Goal: Task Accomplishment & Management: Use online tool/utility

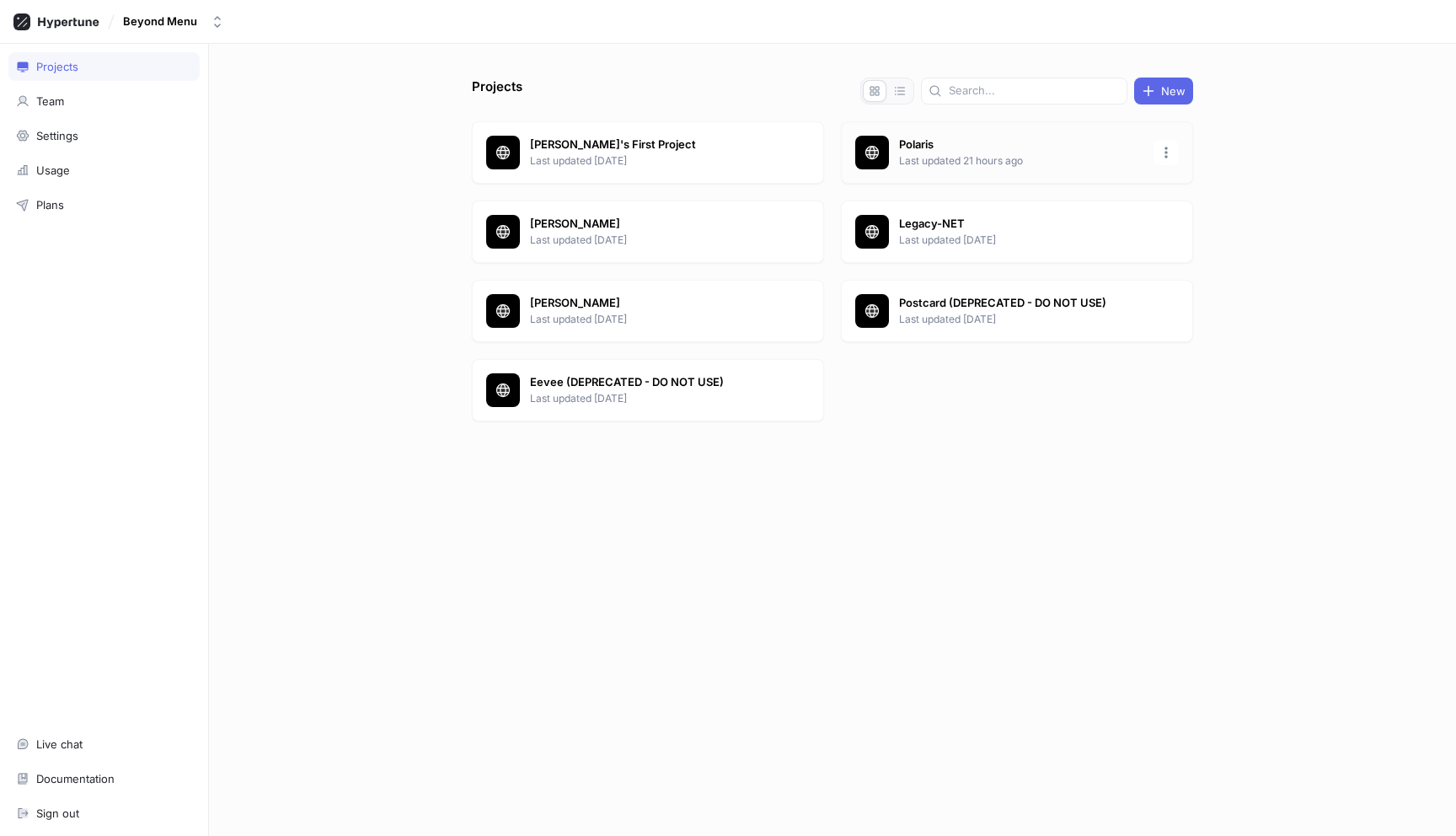
click at [947, 152] on p "Polaris" at bounding box center [1021, 145] width 244 height 17
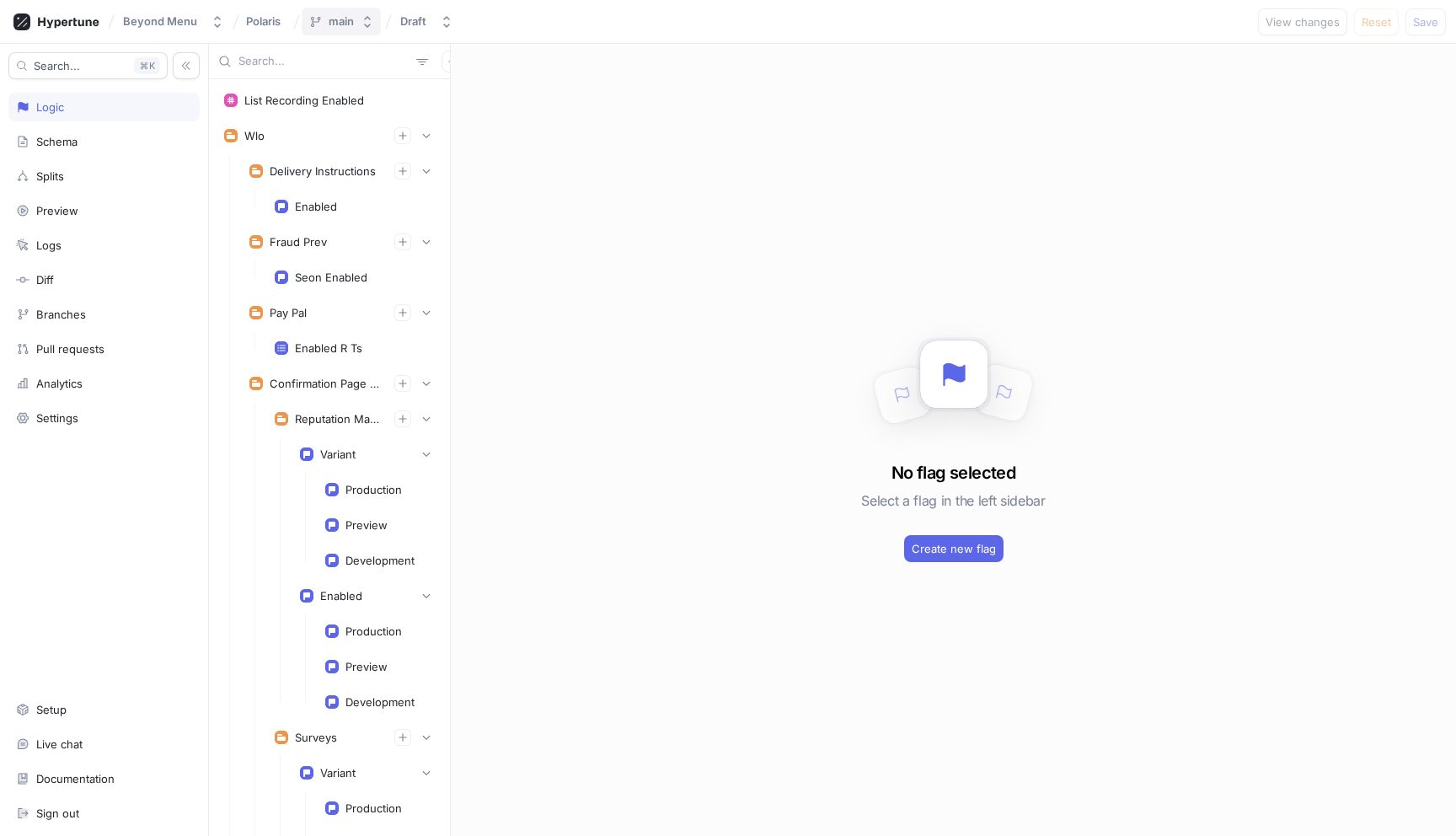
click at [342, 26] on div "main" at bounding box center [341, 22] width 25 height 15
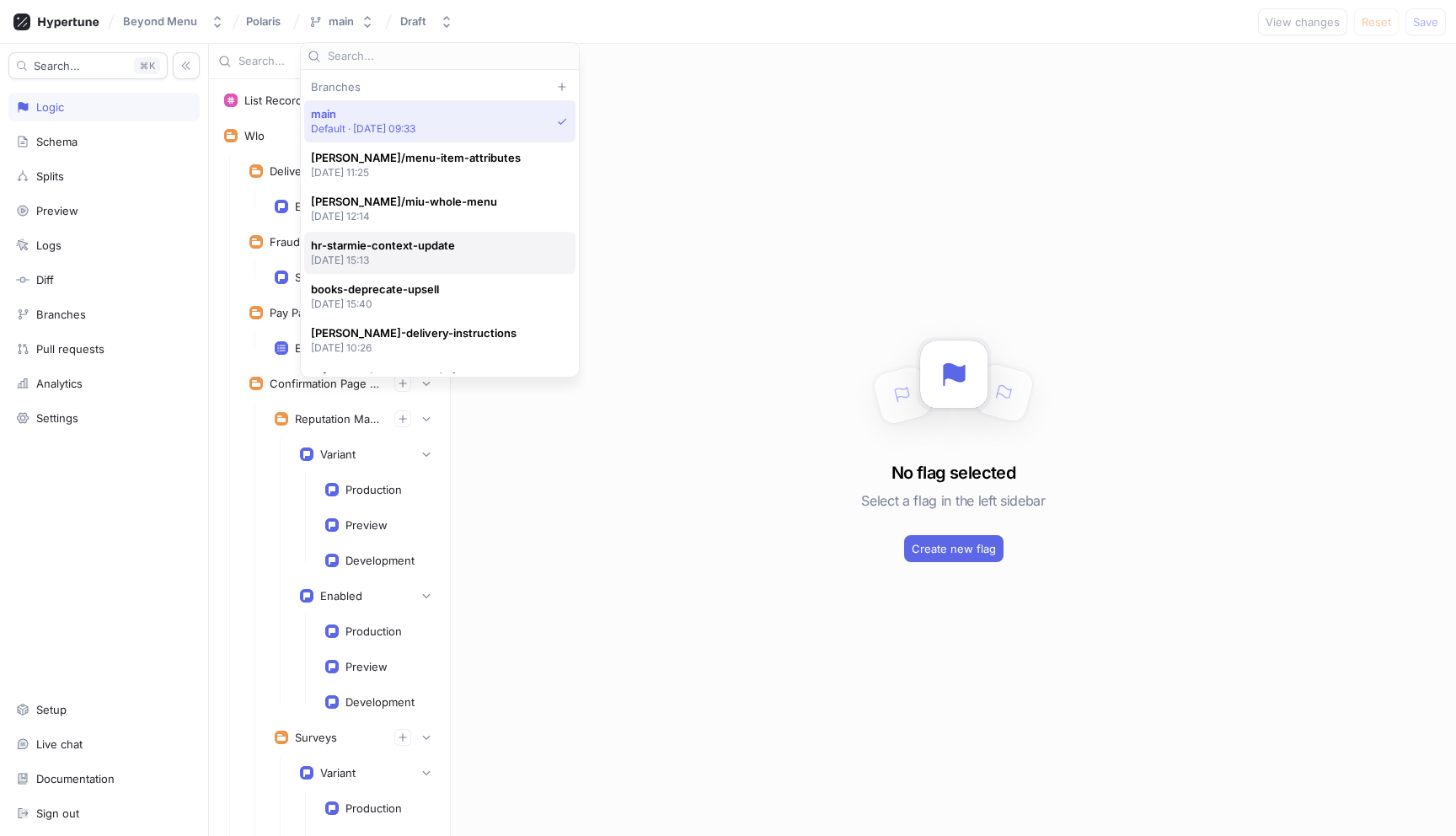
click at [375, 239] on span "hr-starmie-context-update" at bounding box center [382, 245] width 144 height 15
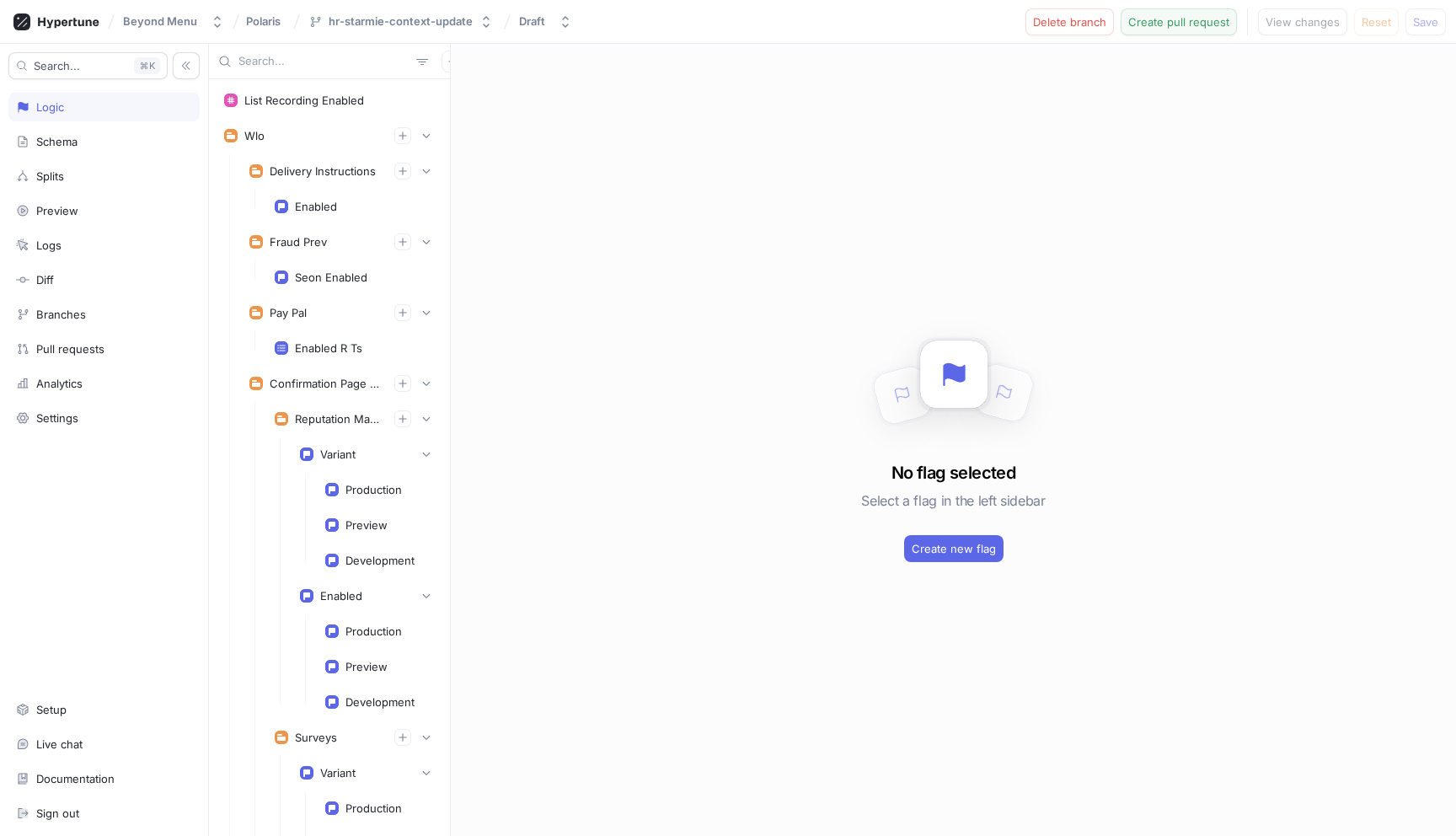
click at [1185, 27] on span "Create pull request" at bounding box center [1178, 22] width 101 height 10
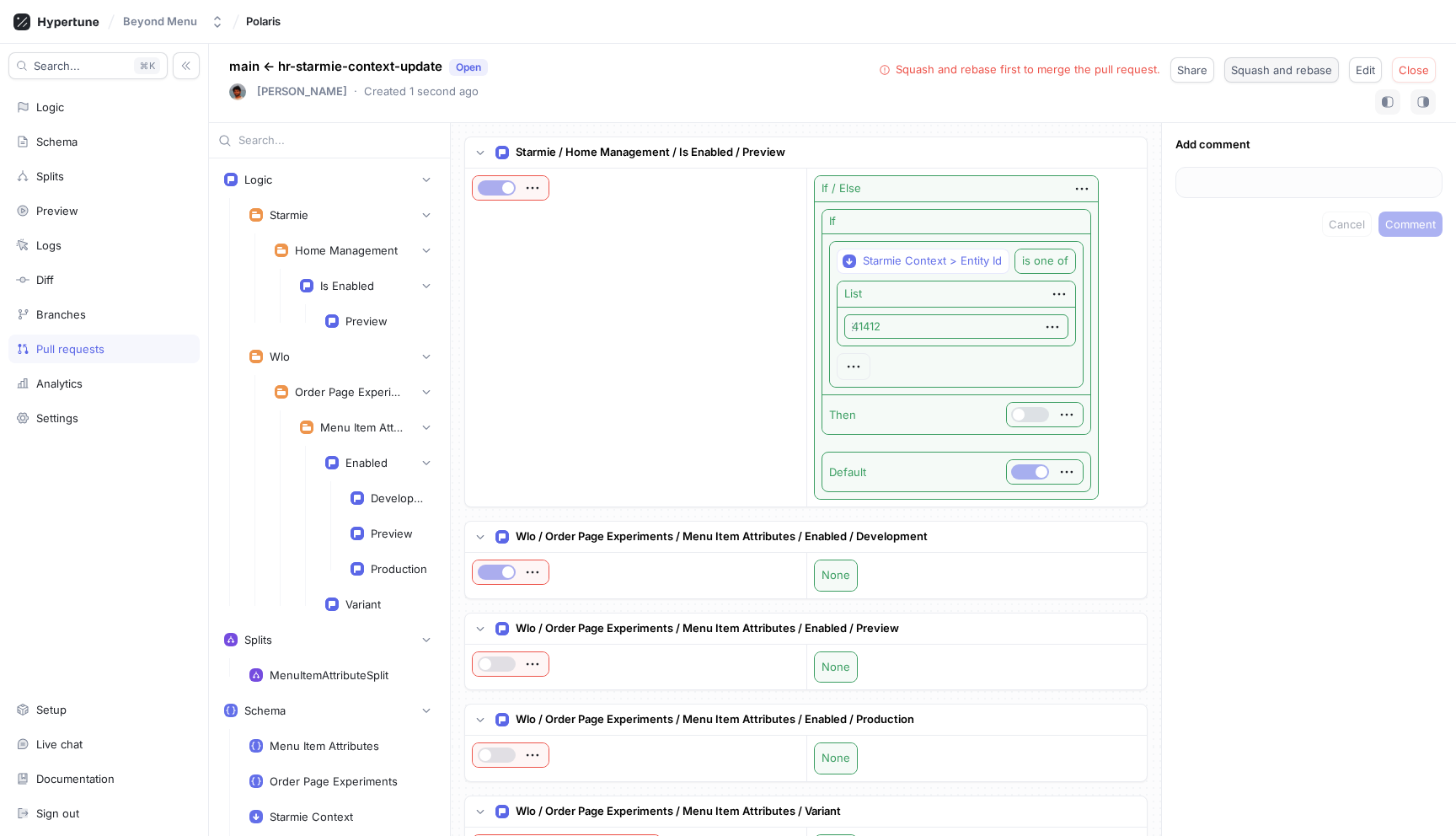
click at [1282, 65] on span "Squash and rebase" at bounding box center [1281, 69] width 101 height 10
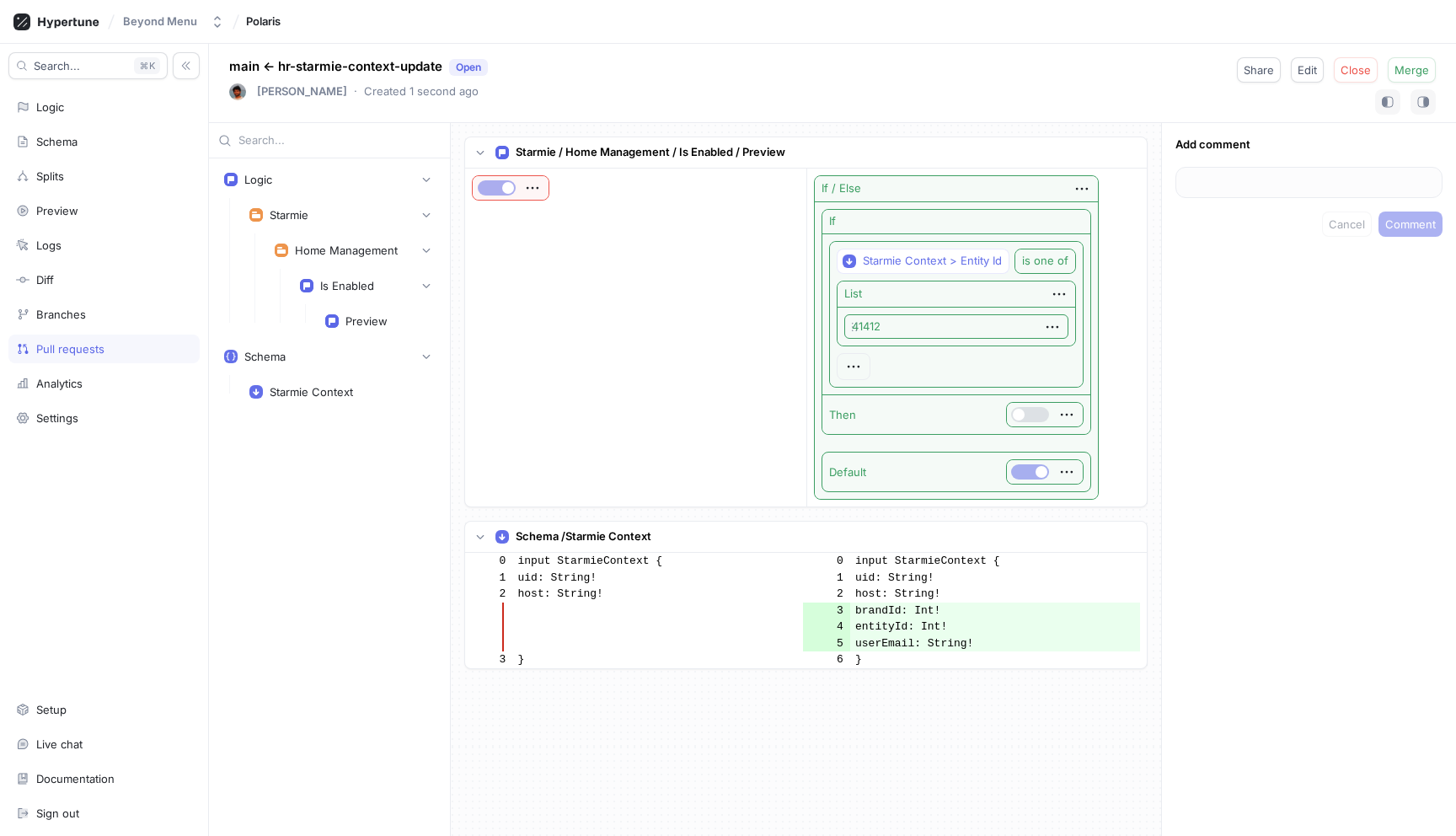
click at [561, 598] on td "host: String!" at bounding box center [657, 594] width 290 height 17
click at [1309, 72] on span "Edit" at bounding box center [1307, 69] width 20 height 10
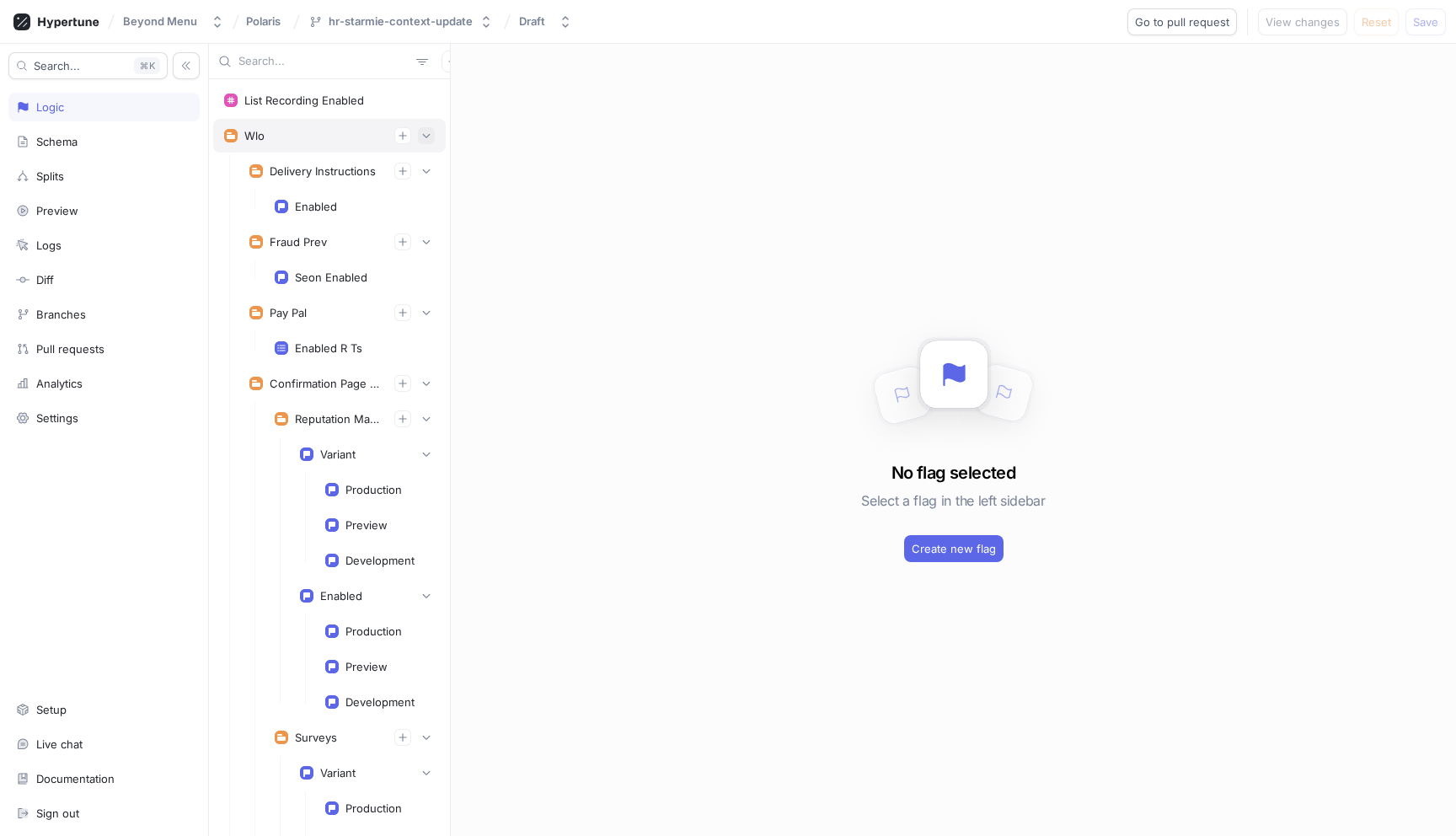
click at [422, 136] on icon "button" at bounding box center [426, 136] width 10 height 10
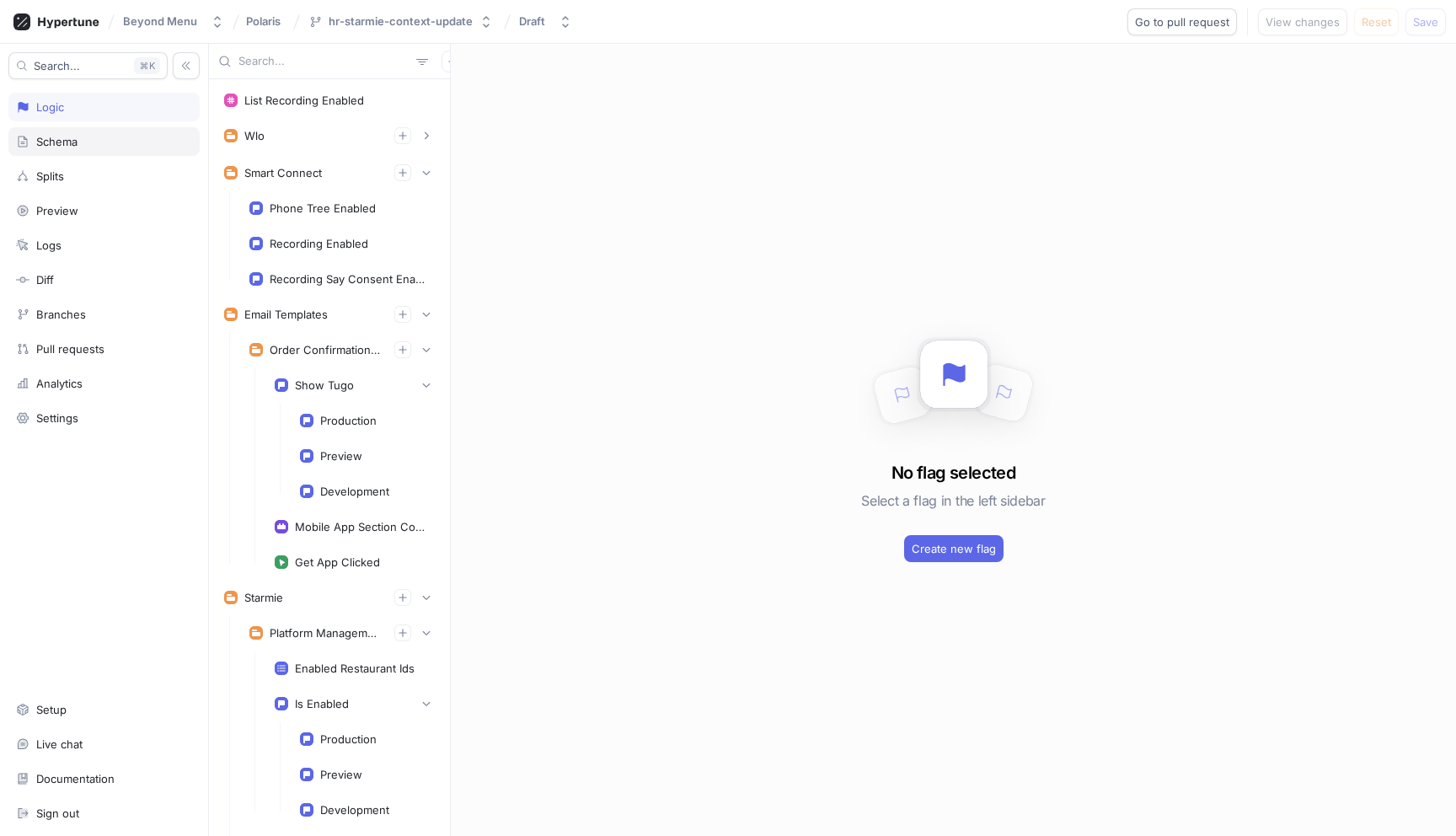
click at [93, 141] on div "Schema" at bounding box center [104, 142] width 176 height 14
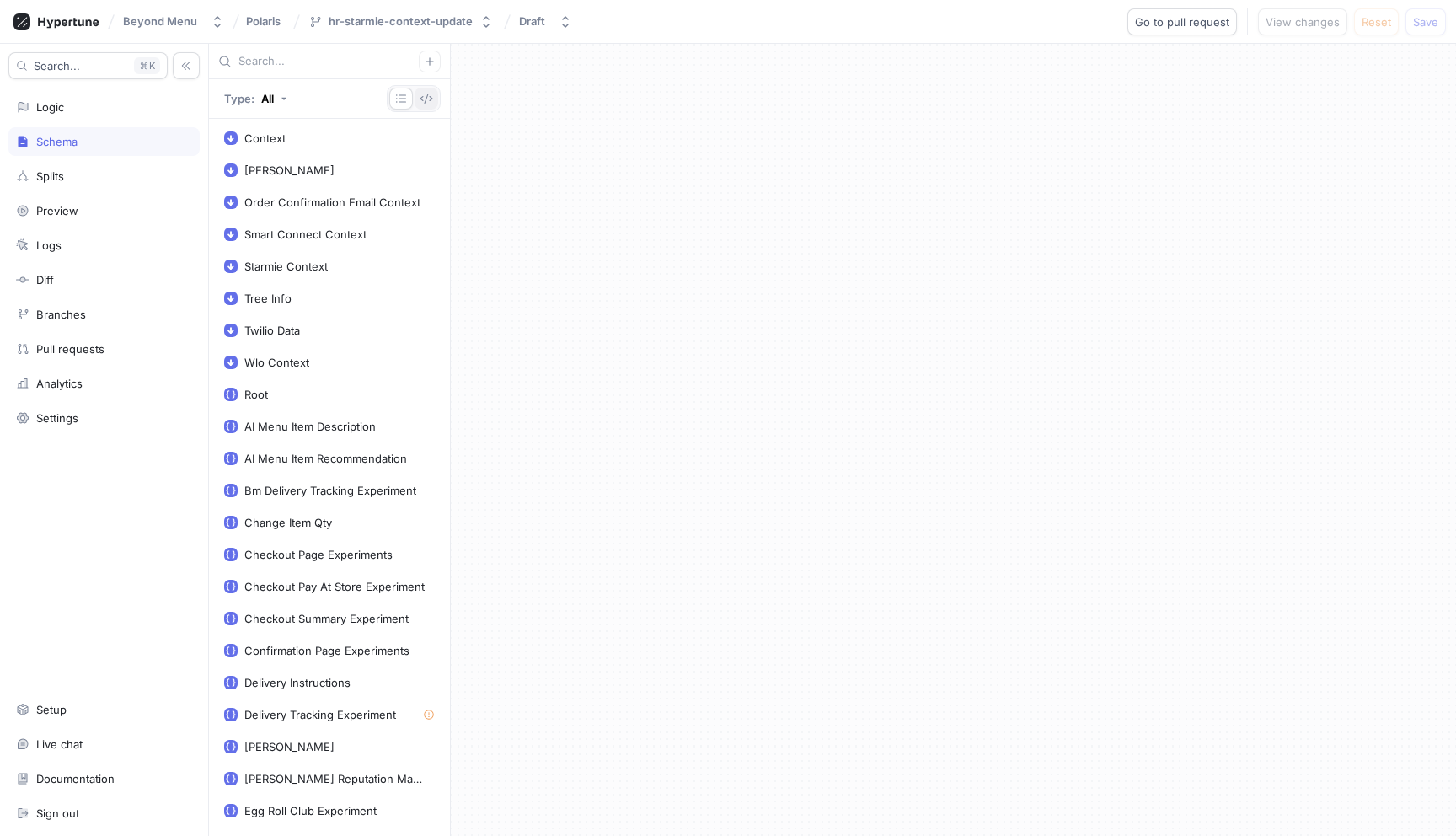
click at [433, 101] on button "button" at bounding box center [426, 99] width 23 height 22
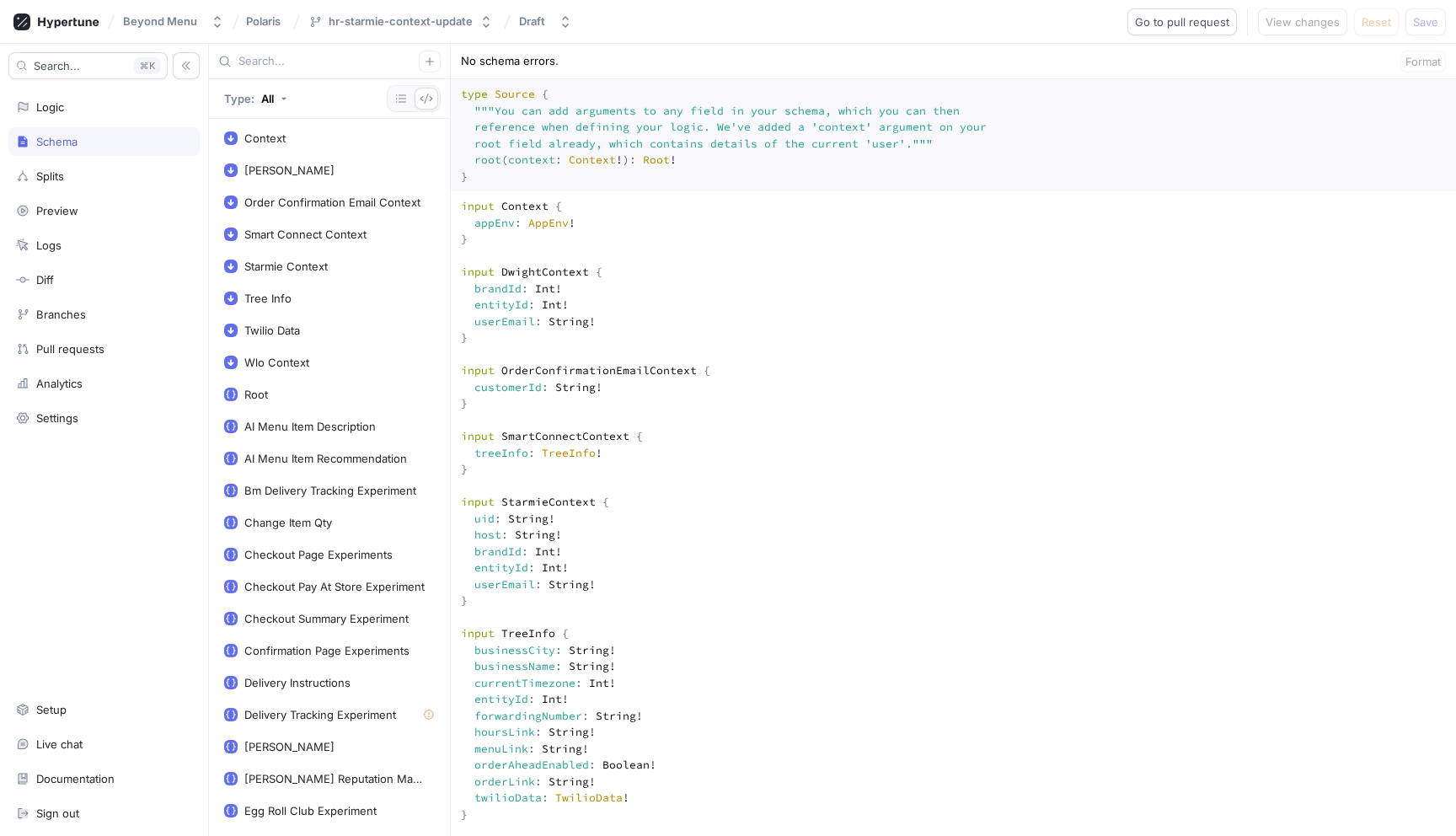
type textarea "input Context { appEnv: AppEnv! } input DwightContext { brandId: Int! entityId:…"
click at [1436, 17] on span "Save" at bounding box center [1426, 22] width 25 height 10
click at [1209, 22] on span "Go to pull request" at bounding box center [1181, 22] width 94 height 10
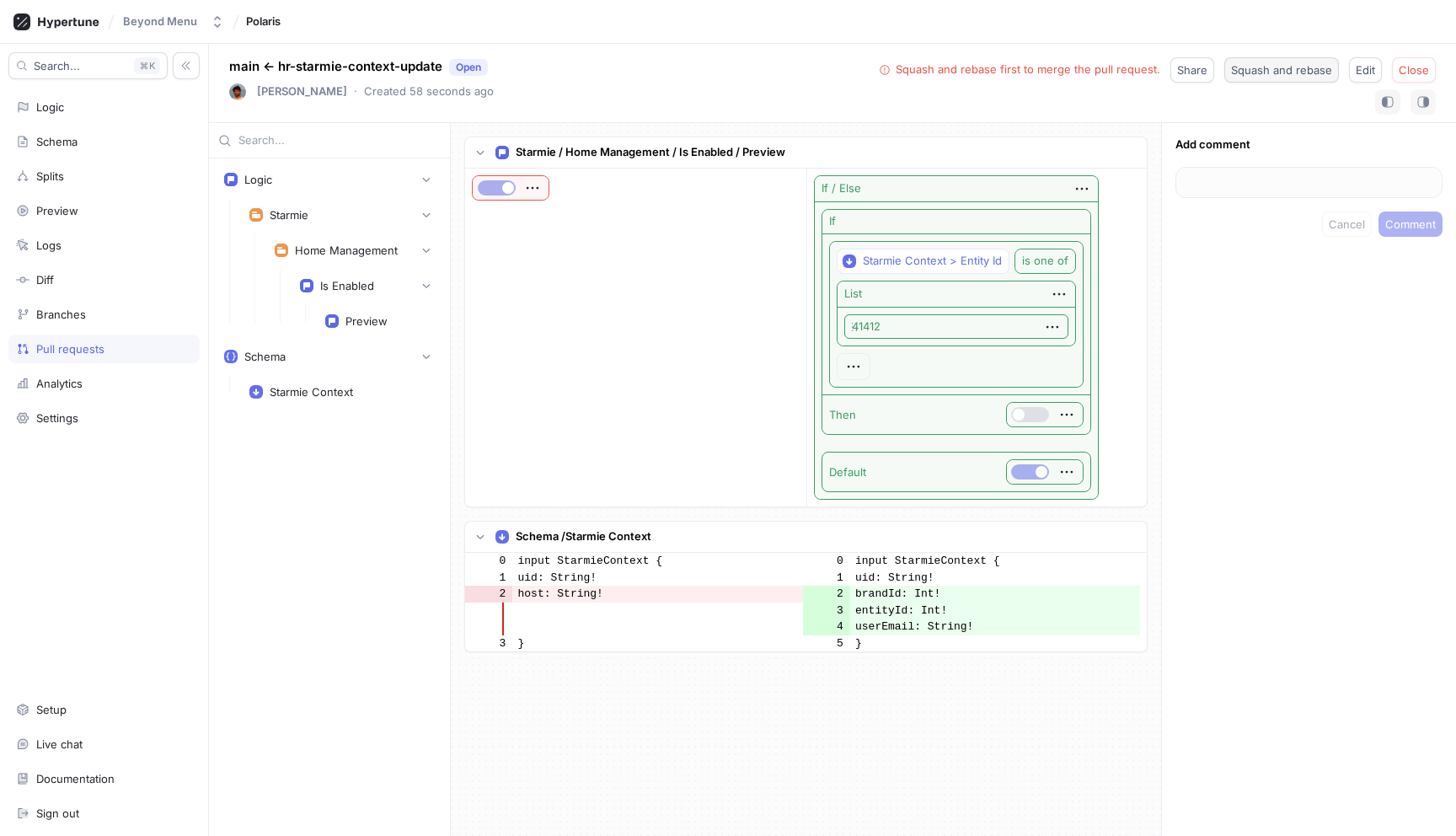
click at [1296, 71] on span "Squash and rebase" at bounding box center [1281, 69] width 101 height 10
click at [1354, 76] on button "Close" at bounding box center [1355, 70] width 44 height 25
